Goal: Information Seeking & Learning: Find specific fact

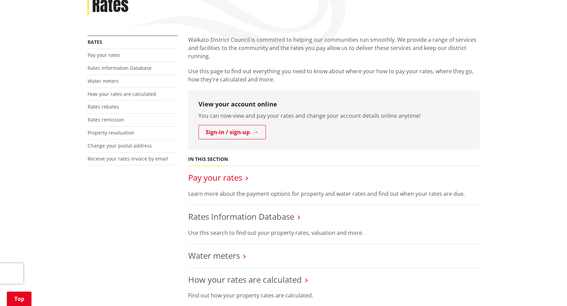
scroll to position [103, 0]
click at [229, 216] on link "Rates Information Database" at bounding box center [241, 216] width 106 height 11
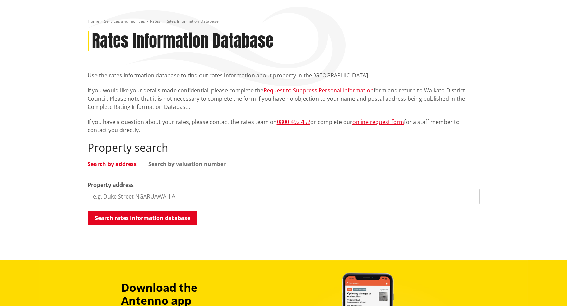
scroll to position [137, 0]
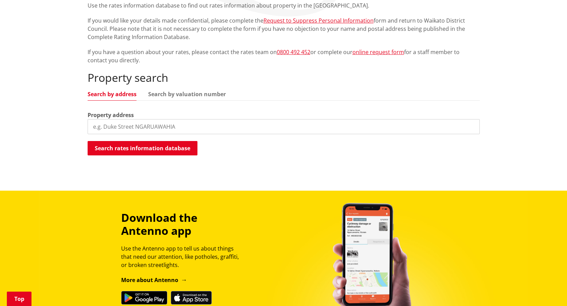
click at [184, 126] on input "search" at bounding box center [284, 126] width 392 height 15
type input "30 durham street"
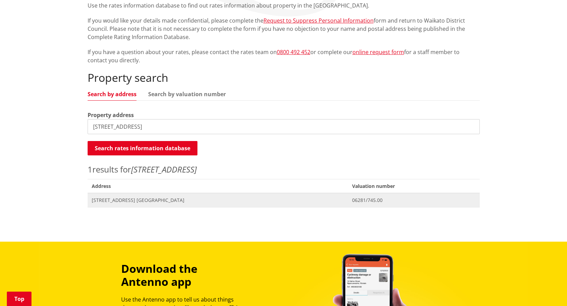
click at [156, 203] on span "Address 30 Durham Street NGARUAWAHIA" at bounding box center [218, 200] width 260 height 14
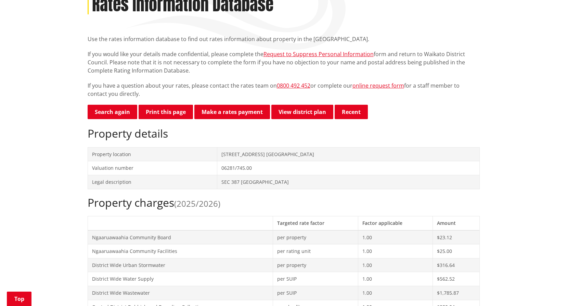
scroll to position [103, 0]
